Goal: Information Seeking & Learning: Learn about a topic

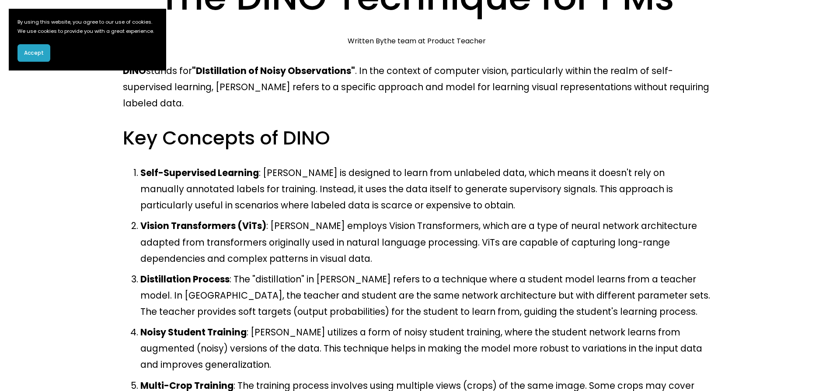
scroll to position [79, 0]
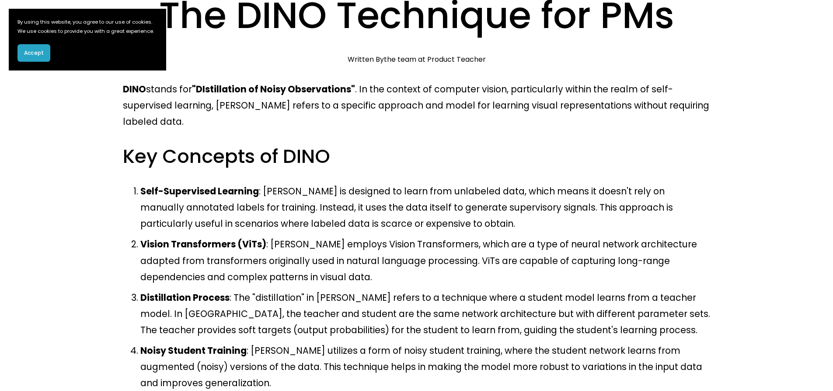
click at [294, 183] on p "Self-Supervised Learning : [PERSON_NAME] is designed to learn from unlabeled da…" at bounding box center [425, 207] width 570 height 49
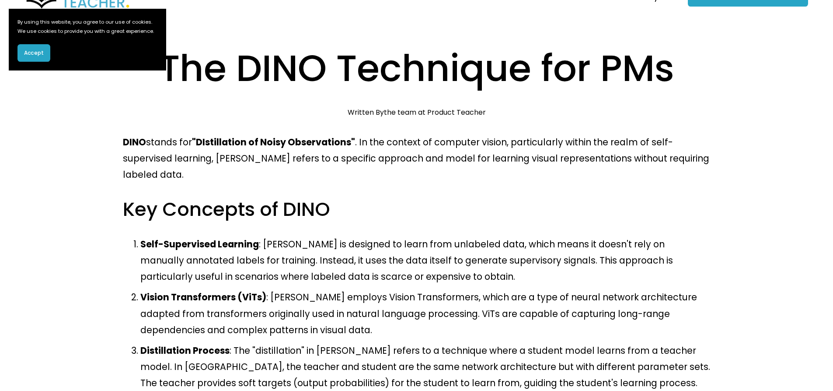
scroll to position [0, 0]
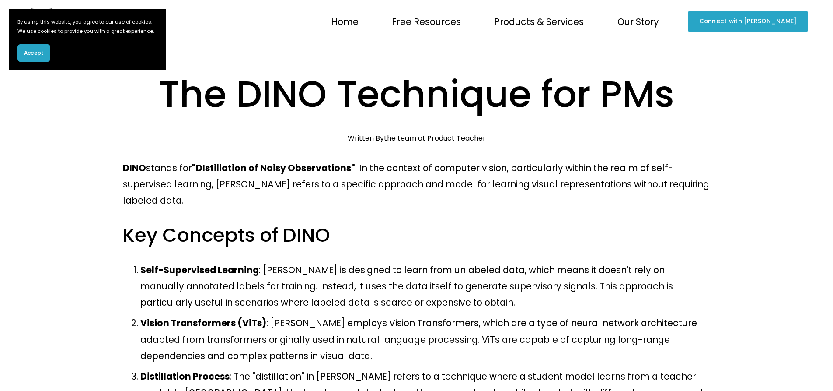
click at [31, 57] on span "Accept" at bounding box center [34, 53] width 20 height 8
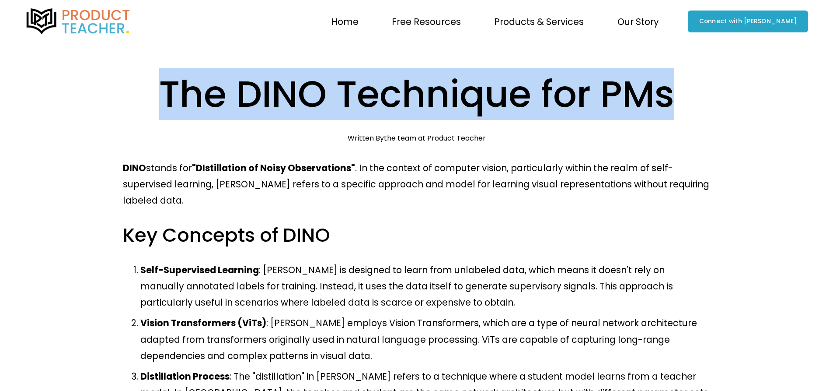
drag, startPoint x: 223, startPoint y: 89, endPoint x: 622, endPoint y: 87, distance: 398.5
click at [622, 87] on h1 "The DINO Technique for PMs" at bounding box center [417, 94] width 588 height 52
click at [130, 78] on h1 "The DINO Technique for PMs" at bounding box center [417, 94] width 588 height 52
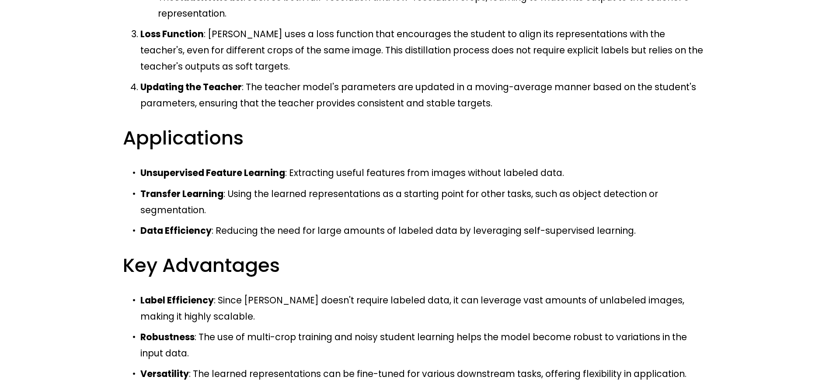
scroll to position [735, 0]
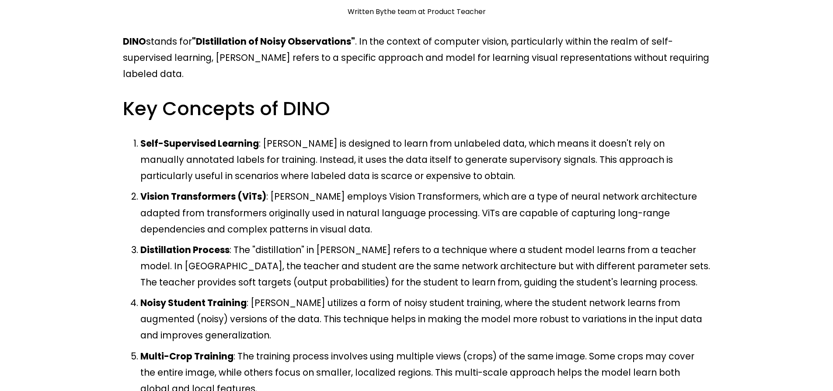
scroll to position [0, 0]
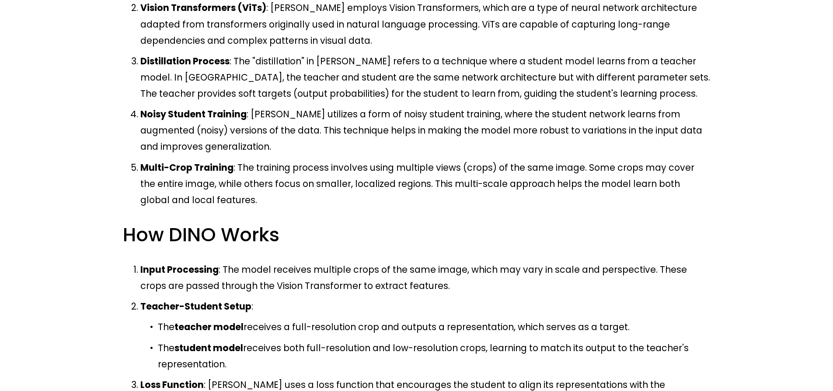
click at [451, 222] on h3 "How DINO Works" at bounding box center [417, 234] width 588 height 25
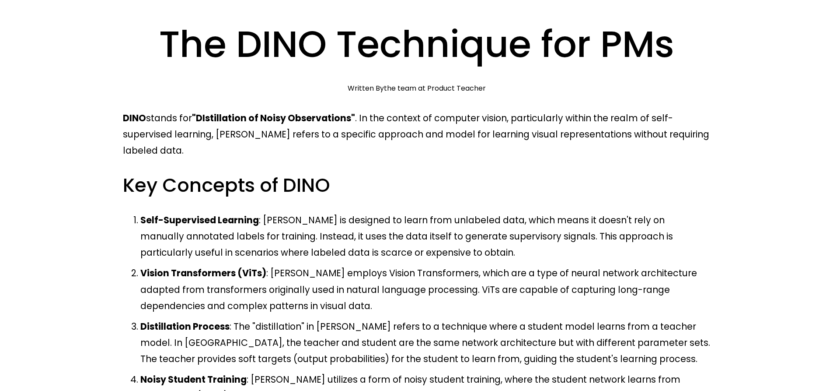
scroll to position [52, 0]
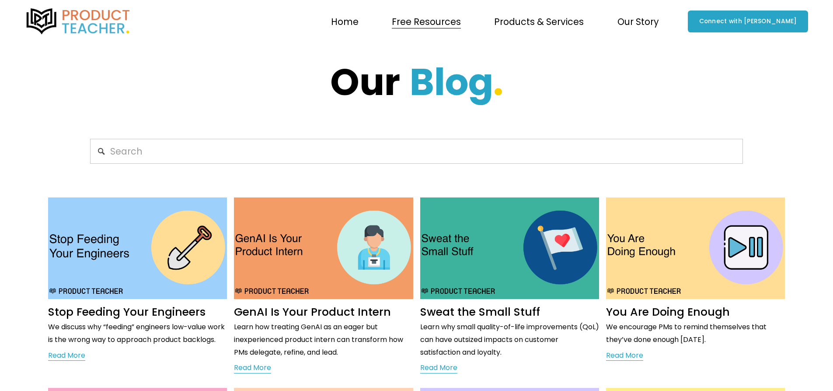
click at [97, 14] on img at bounding box center [78, 21] width 107 height 26
drag, startPoint x: 791, startPoint y: 28, endPoint x: 807, endPoint y: 88, distance: 61.9
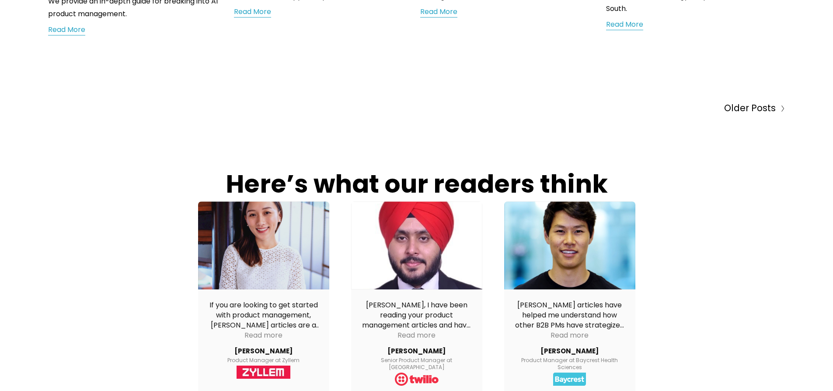
scroll to position [472, 0]
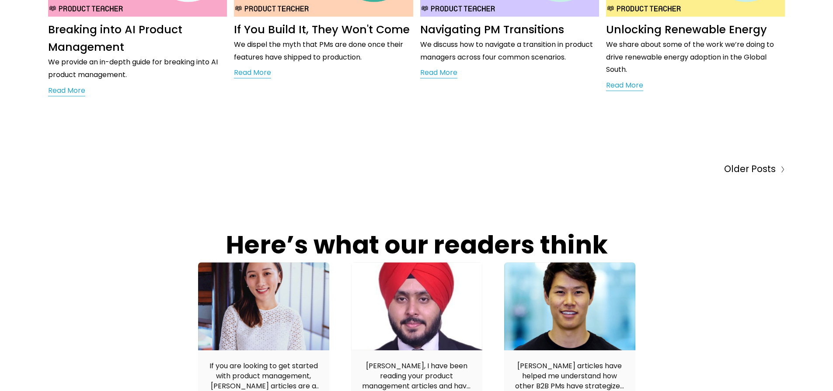
click at [754, 161] on span "Older Posts" at bounding box center [750, 169] width 52 height 16
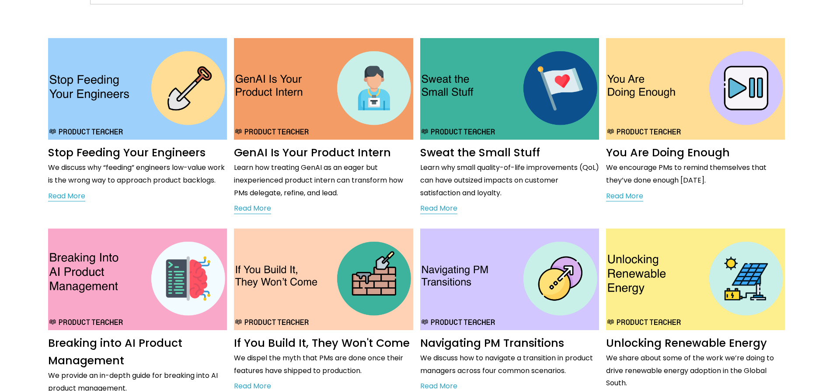
scroll to position [157, 0]
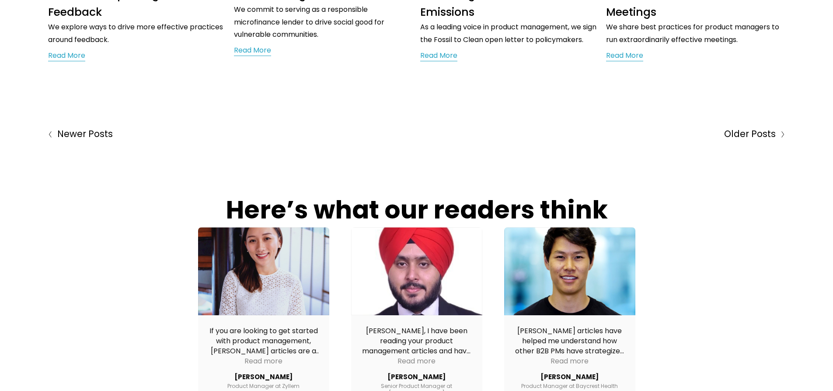
scroll to position [472, 0]
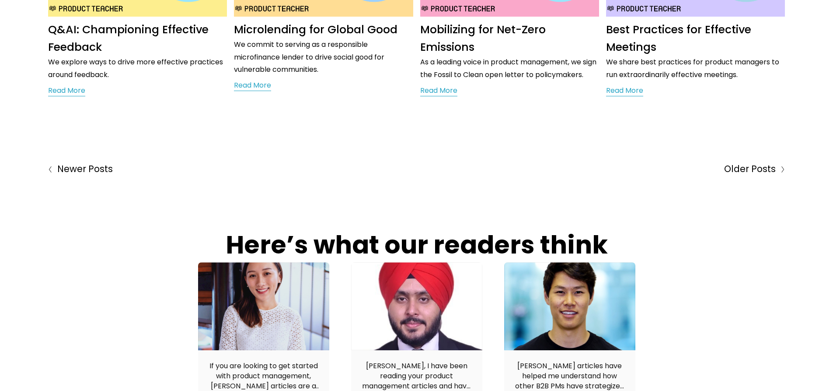
click at [758, 161] on span "Older Posts" at bounding box center [750, 169] width 52 height 16
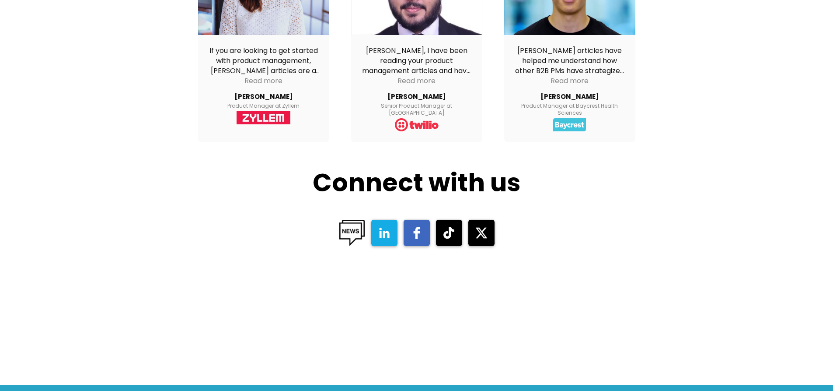
scroll to position [804, 0]
